Goal: Transaction & Acquisition: Subscribe to service/newsletter

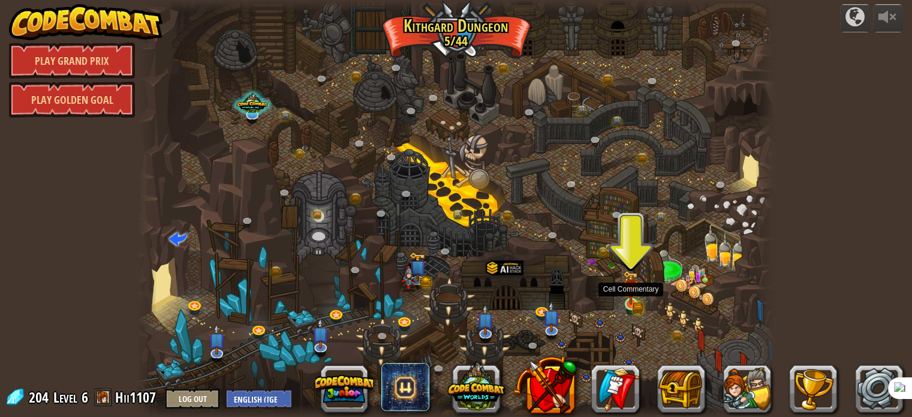
drag, startPoint x: 630, startPoint y: 297, endPoint x: 693, endPoint y: 299, distance: 63.0
click at [630, 298] on img at bounding box center [631, 294] width 16 height 26
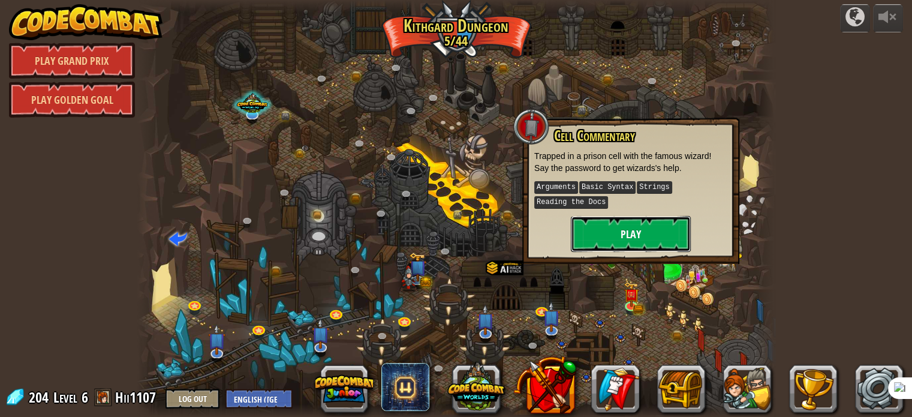
click at [630, 230] on button "Play" at bounding box center [631, 234] width 120 height 36
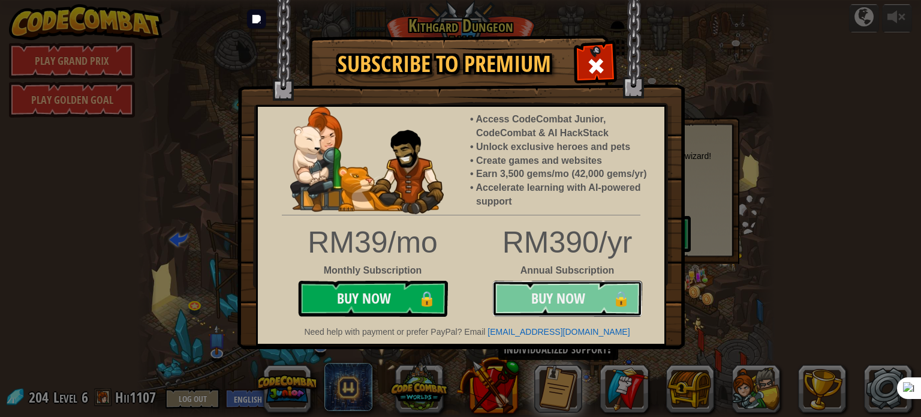
click at [553, 301] on button "Buy Now 🔒" at bounding box center [567, 298] width 150 height 36
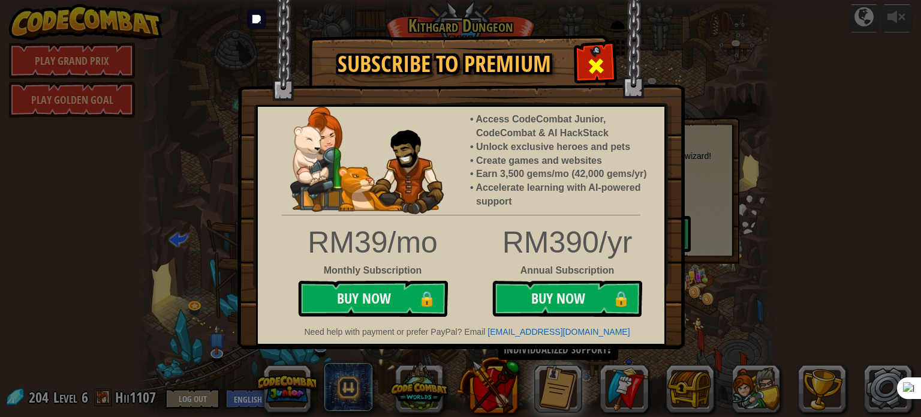
click at [590, 56] on span at bounding box center [595, 65] width 19 height 19
